Goal: Task Accomplishment & Management: Manage account settings

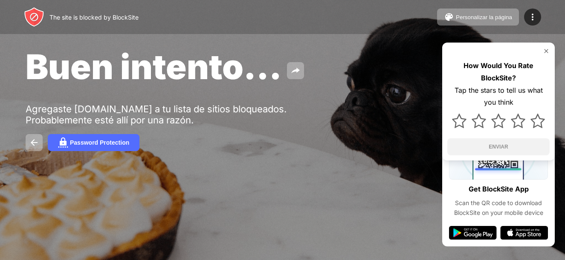
drag, startPoint x: 538, startPoint y: 20, endPoint x: 523, endPoint y: 39, distance: 24.0
click at [537, 20] on div at bounding box center [532, 17] width 17 height 17
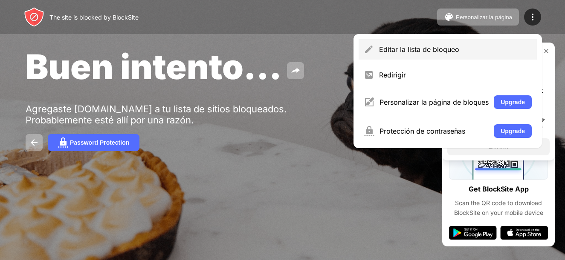
click at [480, 55] on div "Editar la lista de bloqueo" at bounding box center [447, 49] width 178 height 20
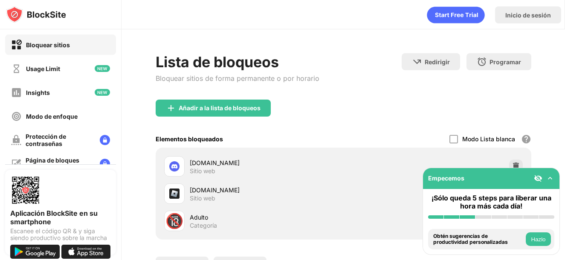
scroll to position [76, 0]
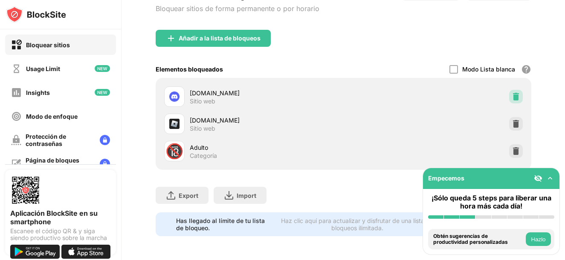
click at [512, 92] on img at bounding box center [515, 96] width 9 height 9
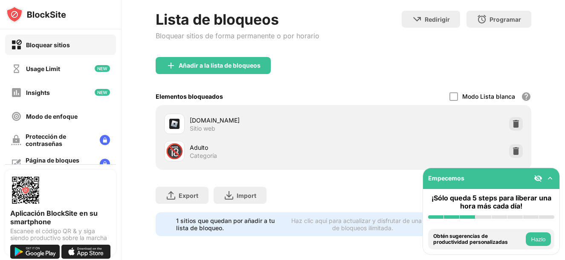
click at [242, 64] on div "Añadir a la lista de bloqueos" at bounding box center [213, 65] width 115 height 17
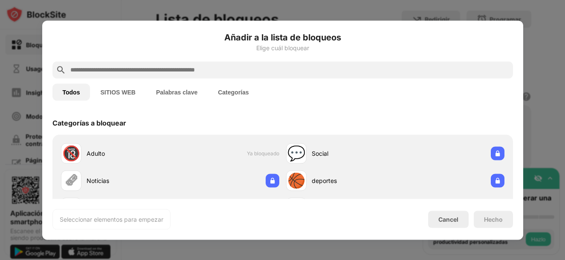
drag, startPoint x: 242, startPoint y: 72, endPoint x: 240, endPoint y: 66, distance: 5.3
click at [242, 70] on input "text" at bounding box center [289, 70] width 440 height 10
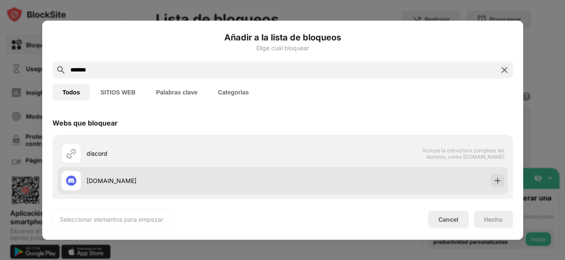
type input "*******"
click at [493, 179] on img at bounding box center [497, 180] width 9 height 9
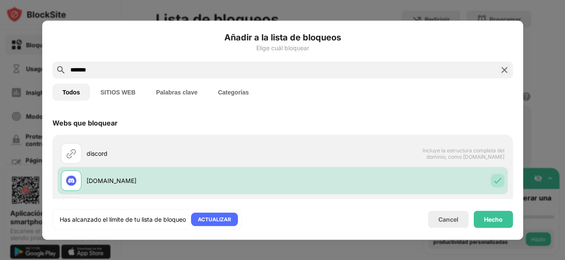
scroll to position [128, 0]
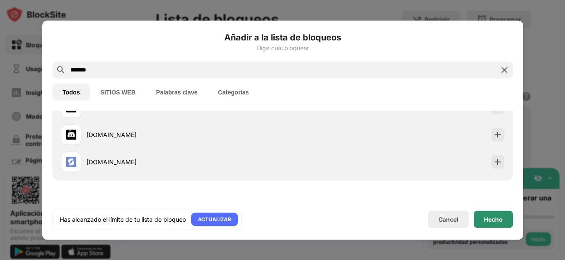
click at [494, 216] on div "Hecho" at bounding box center [493, 219] width 19 height 7
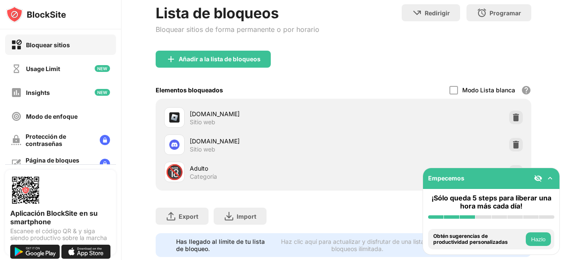
scroll to position [76, 0]
